Goal: Task Accomplishment & Management: Manage account settings

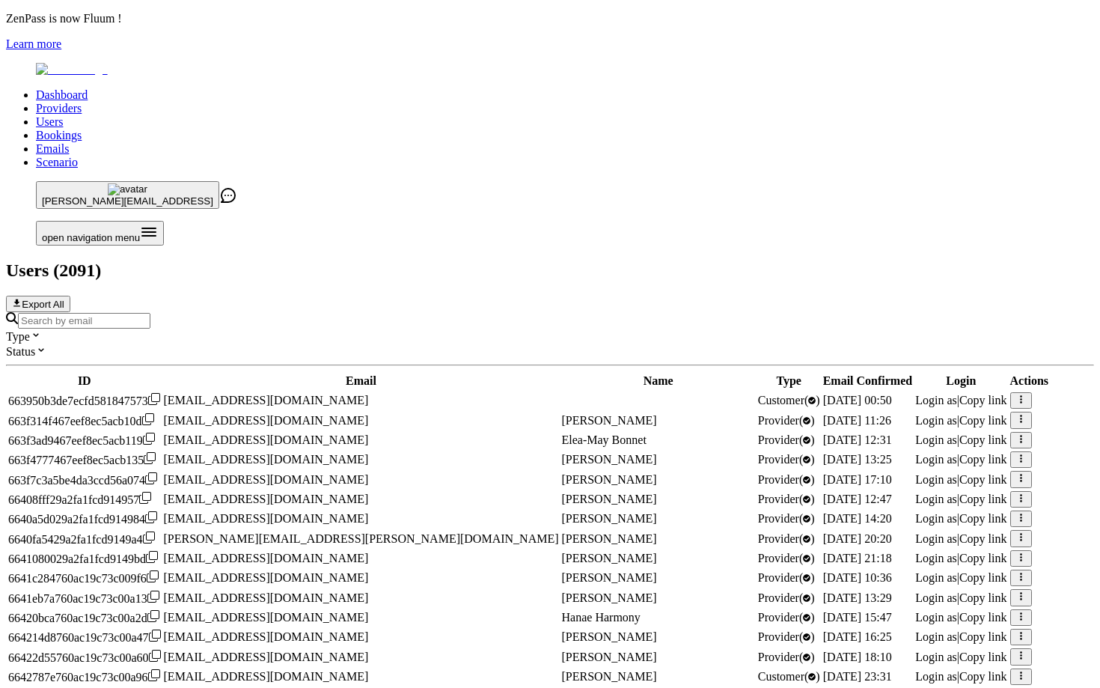
click at [150, 313] on input "Search by email" at bounding box center [84, 321] width 132 height 16
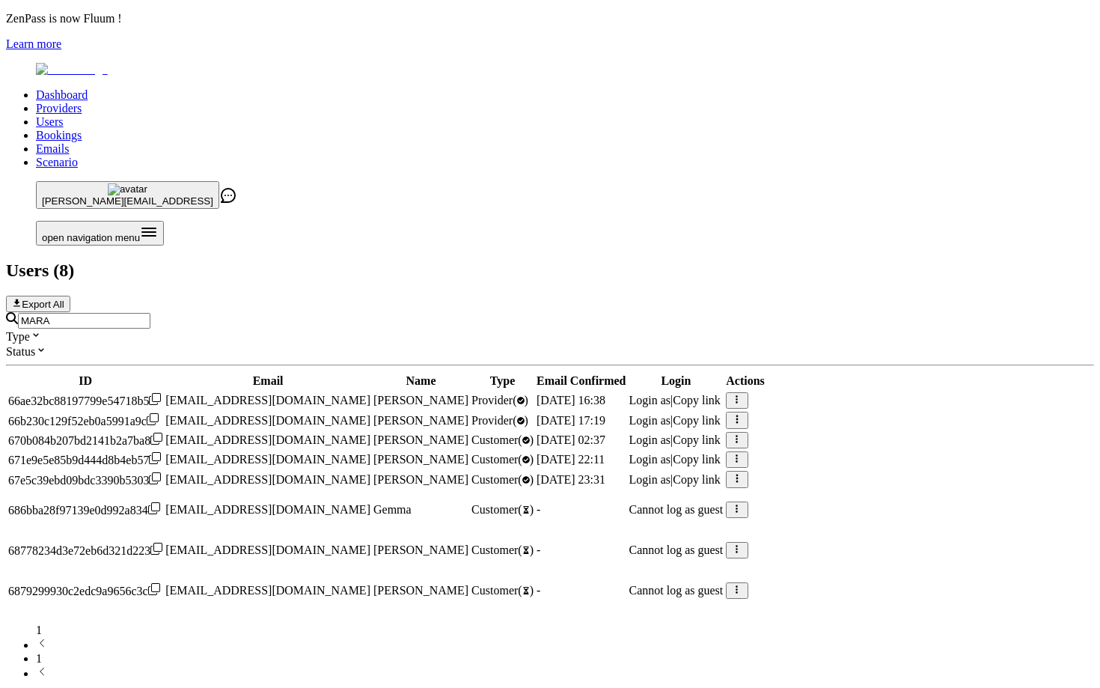
type input "MARA"
click at [671, 394] on span "Login as" at bounding box center [650, 400] width 42 height 13
click at [580, 260] on div "Users ( 8 ) Export All" at bounding box center [550, 286] width 1088 height 52
